Goal: Task Accomplishment & Management: Manage account settings

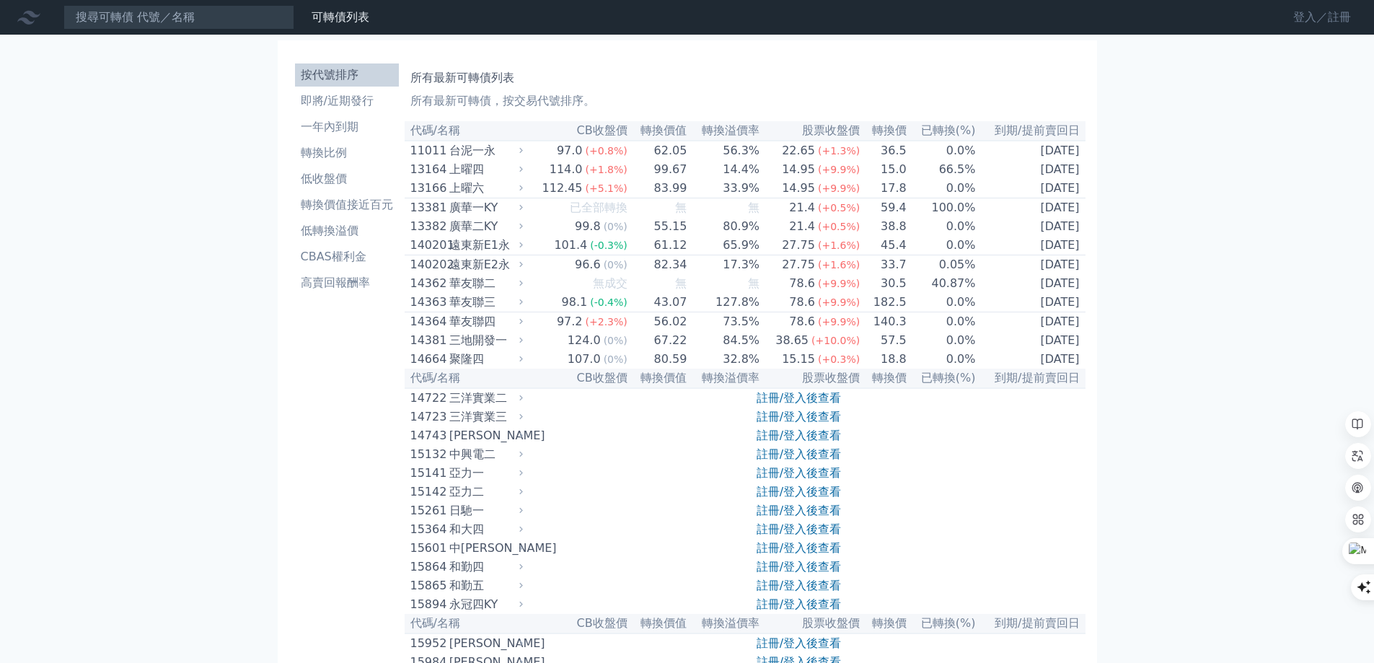
click at [1314, 24] on link "登入／註冊" at bounding box center [1322, 17] width 81 height 23
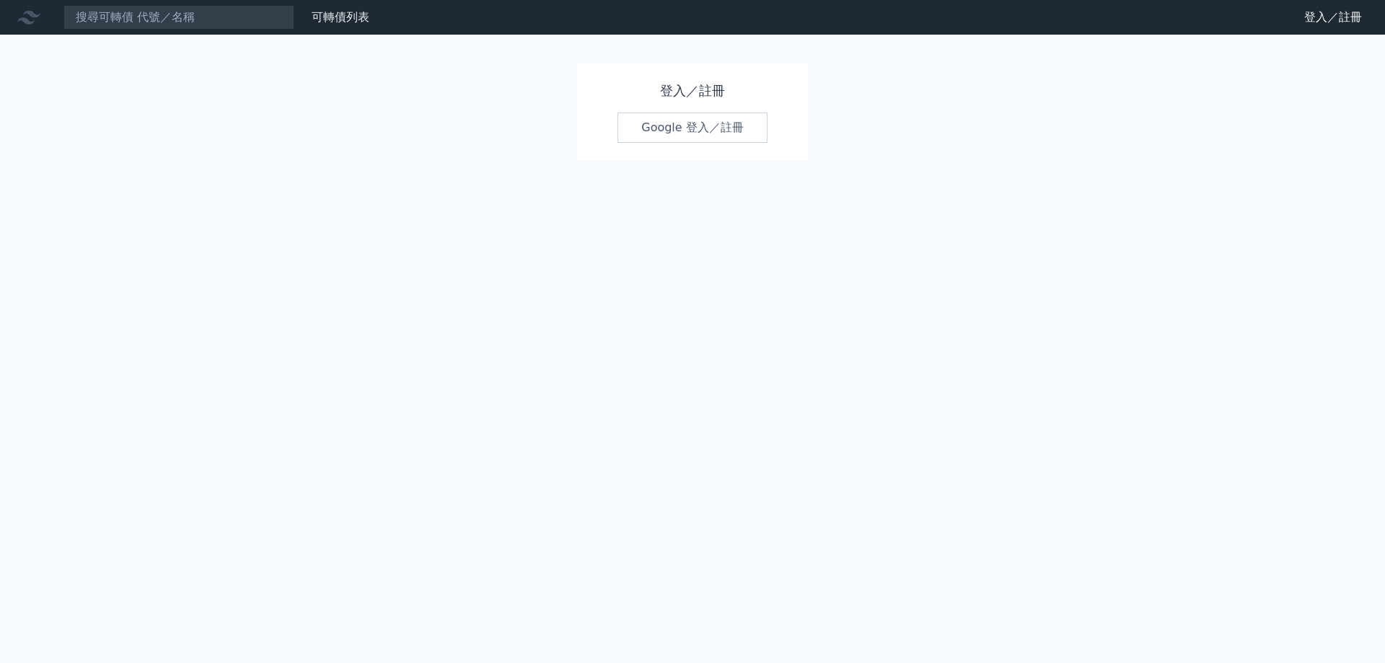
click at [681, 128] on link "Google 登入／註冊" at bounding box center [693, 128] width 150 height 30
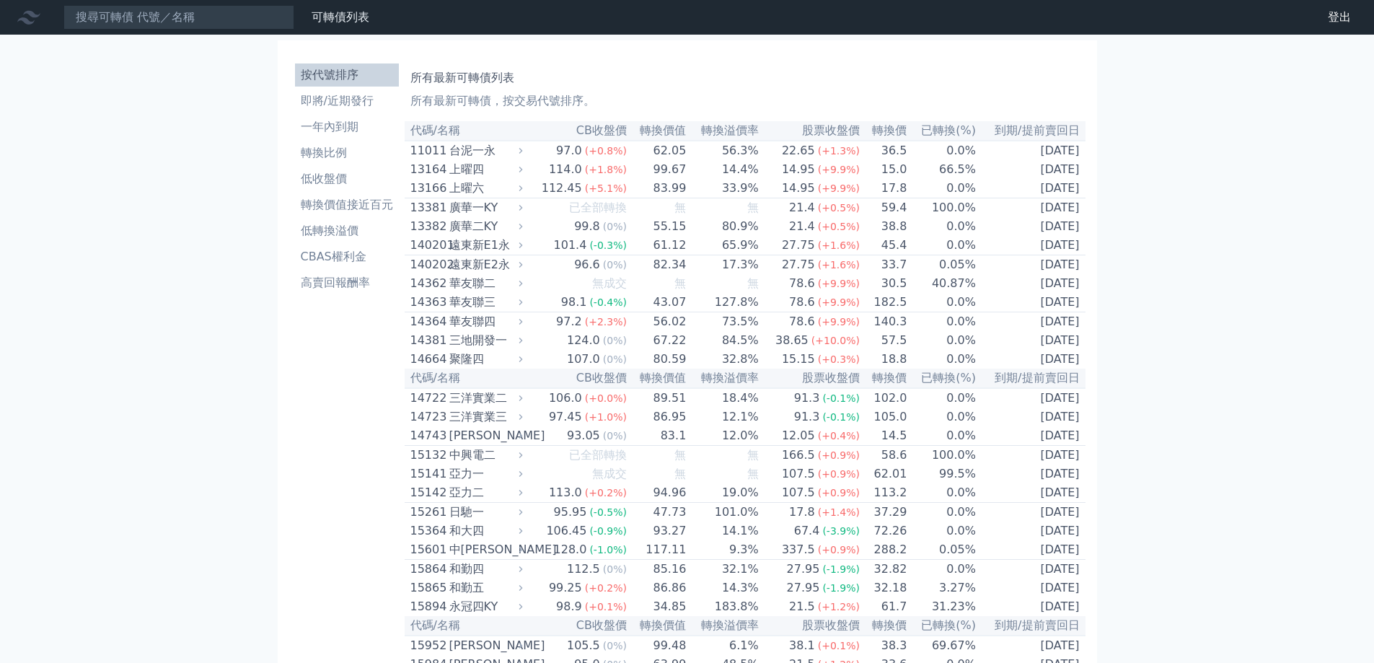
click at [332, 21] on link "可轉債列表" at bounding box center [341, 17] width 58 height 14
